Goal: Information Seeking & Learning: Learn about a topic

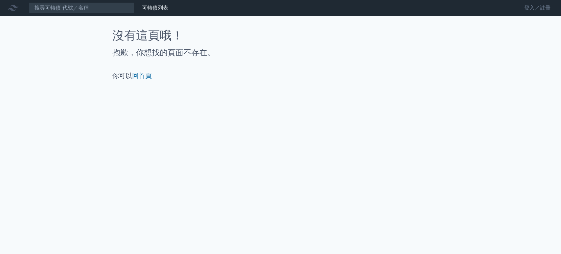
click at [533, 7] on link "登入／註冊" at bounding box center [537, 8] width 37 height 11
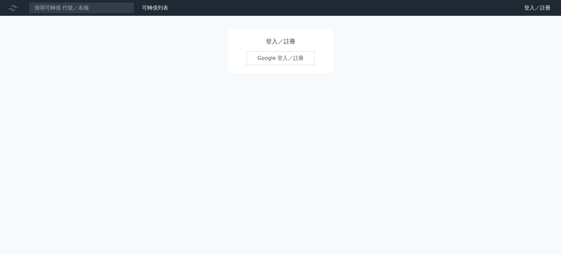
click at [298, 54] on link "Google 登入／註冊" at bounding box center [281, 58] width 68 height 14
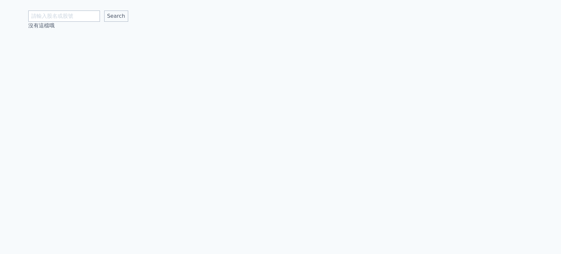
click at [74, 15] on input "text" at bounding box center [64, 16] width 72 height 11
type input "華懋"
click at [104, 11] on input "Search" at bounding box center [116, 16] width 24 height 11
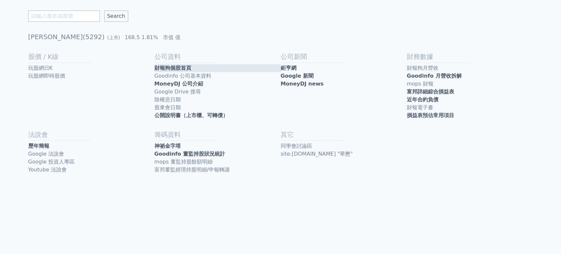
click at [188, 70] on link "財報狗個股首頁" at bounding box center [218, 68] width 126 height 8
click at [421, 97] on link "近年合約負債" at bounding box center [470, 100] width 126 height 8
click at [162, 87] on link "MoneyDJ 公司介紹" at bounding box center [218, 84] width 126 height 8
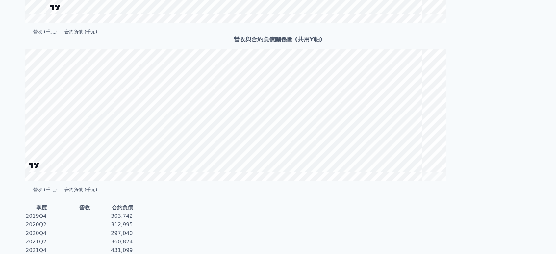
scroll to position [183, 0]
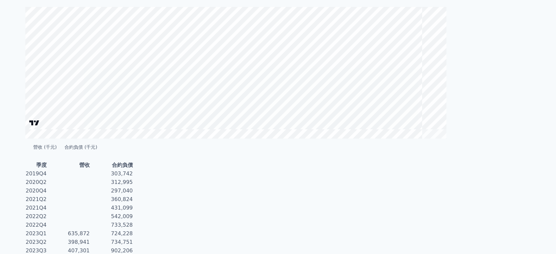
click at [39, 125] on icon at bounding box center [34, 122] width 10 height 5
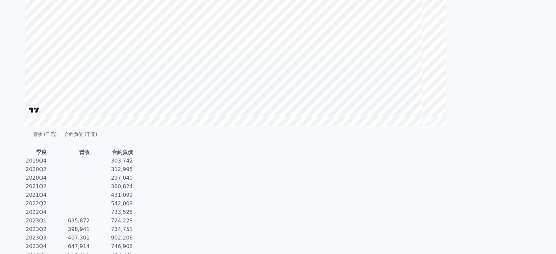
scroll to position [125, 0]
